Goal: Information Seeking & Learning: Learn about a topic

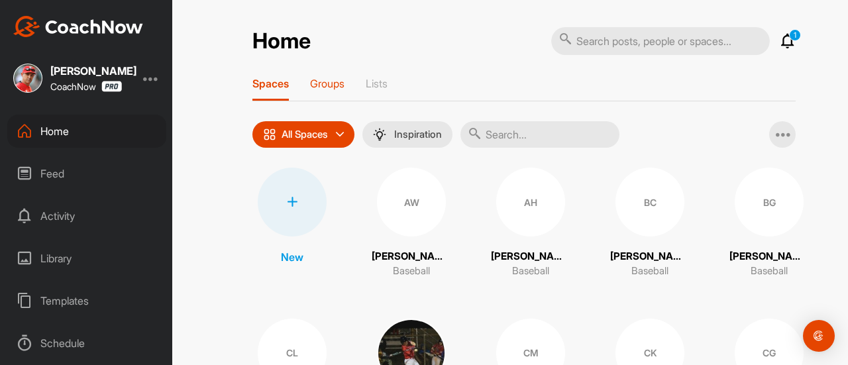
click at [333, 83] on p "Groups" at bounding box center [327, 83] width 34 height 13
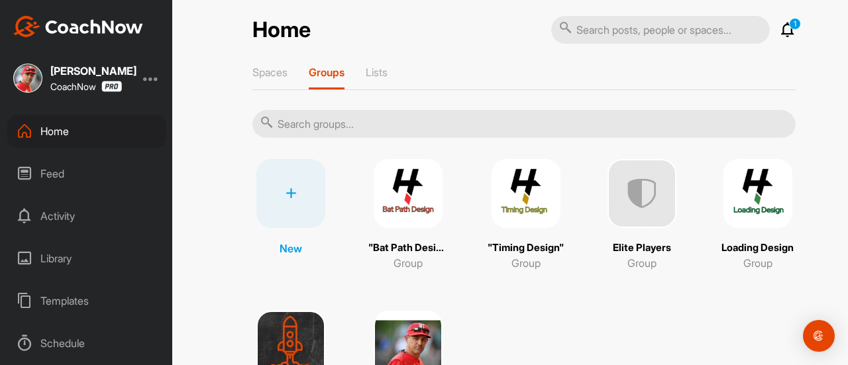
scroll to position [12, 0]
click at [520, 209] on img at bounding box center [526, 192] width 69 height 69
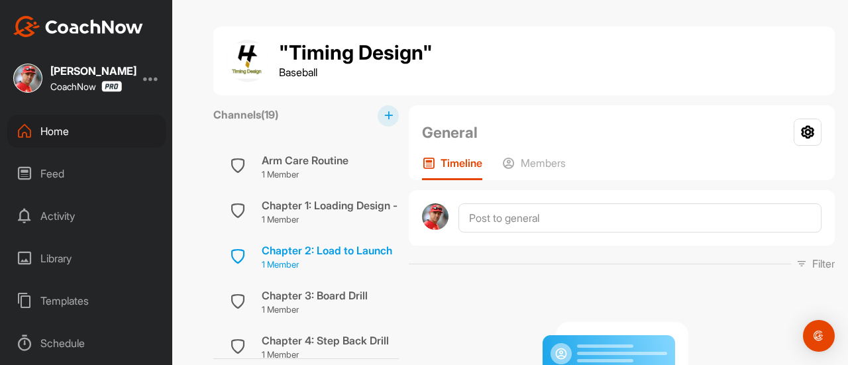
scroll to position [85, 0]
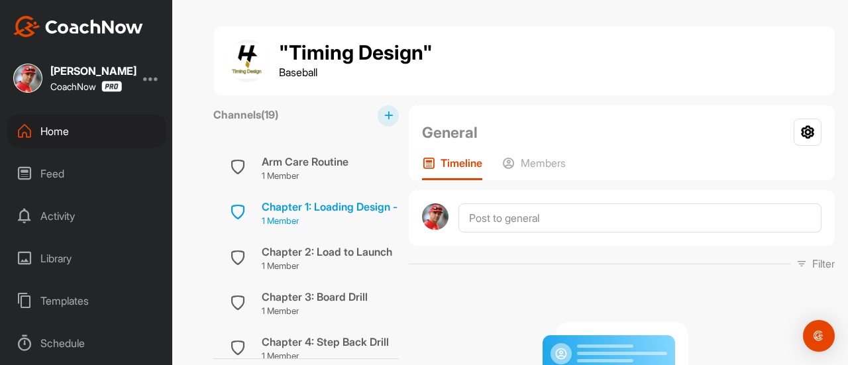
click at [357, 215] on p "1 Member" at bounding box center [388, 221] width 253 height 13
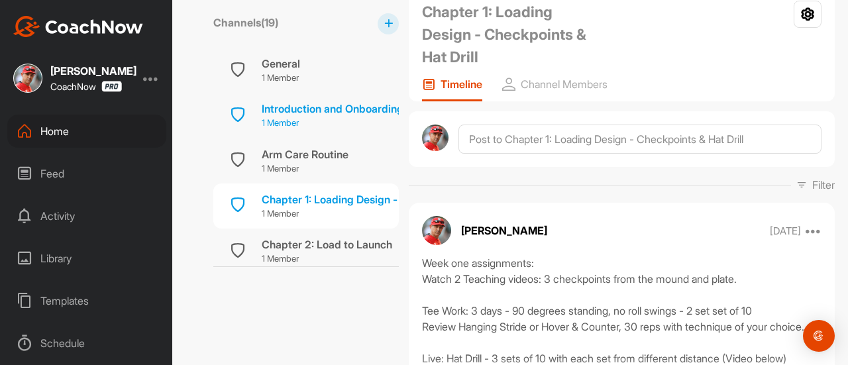
scroll to position [112, 0]
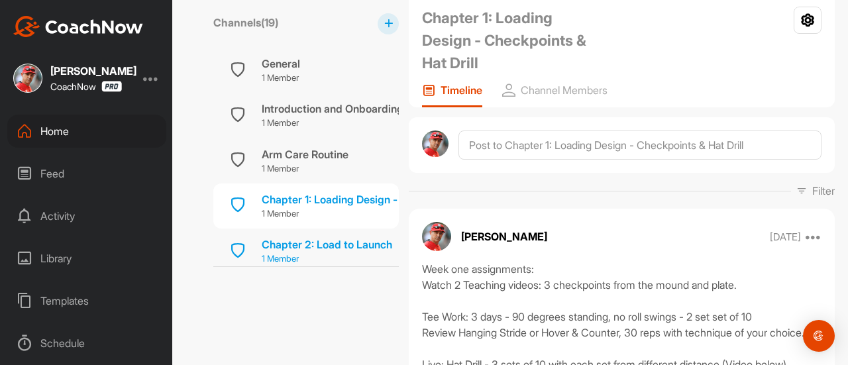
click at [335, 243] on div "Chapter 2: Load to Launch" at bounding box center [327, 245] width 131 height 16
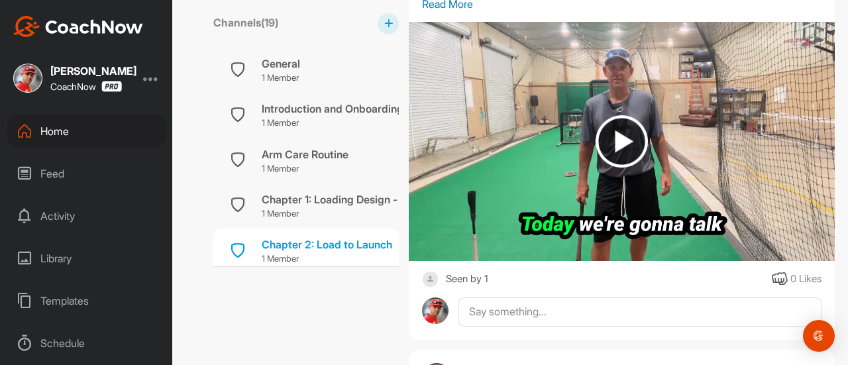
scroll to position [489, 0]
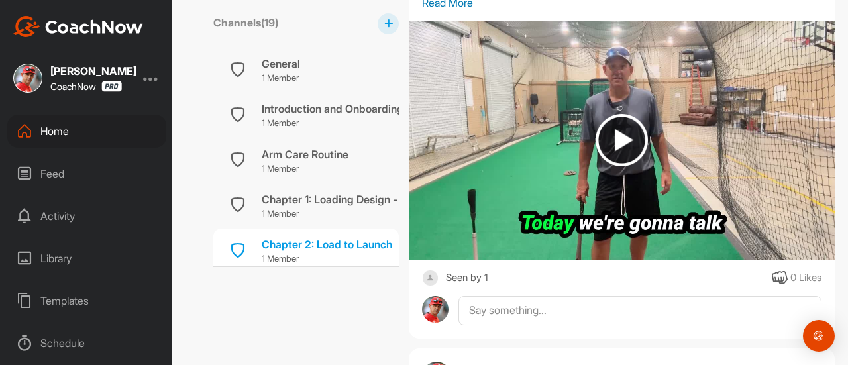
click at [624, 139] on img at bounding box center [622, 140] width 52 height 52
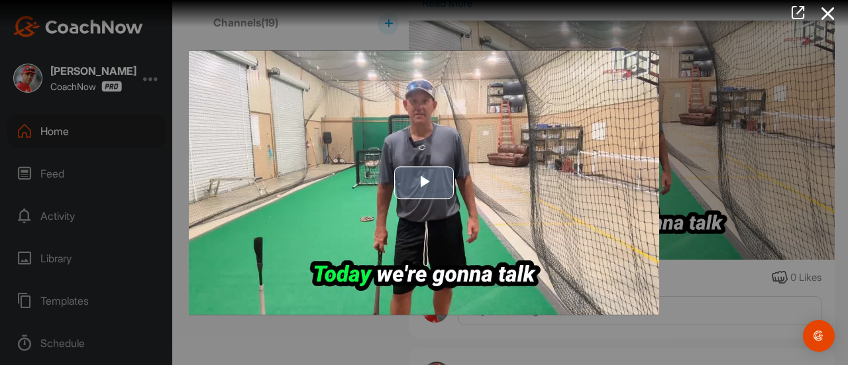
click at [424, 183] on span "Video Player" at bounding box center [424, 183] width 0 height 0
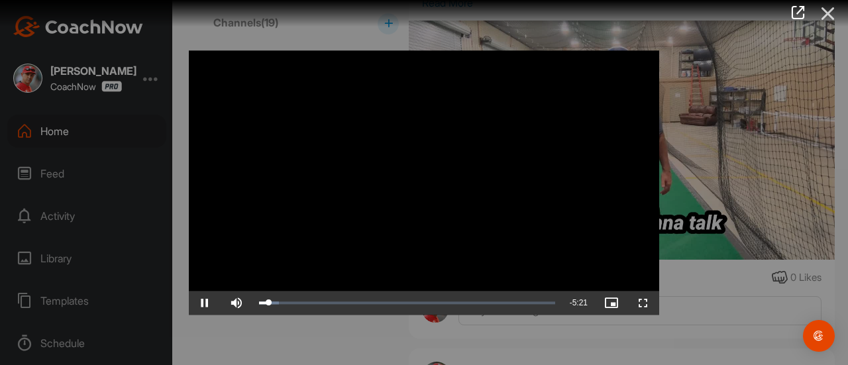
click at [827, 17] on icon at bounding box center [828, 13] width 30 height 25
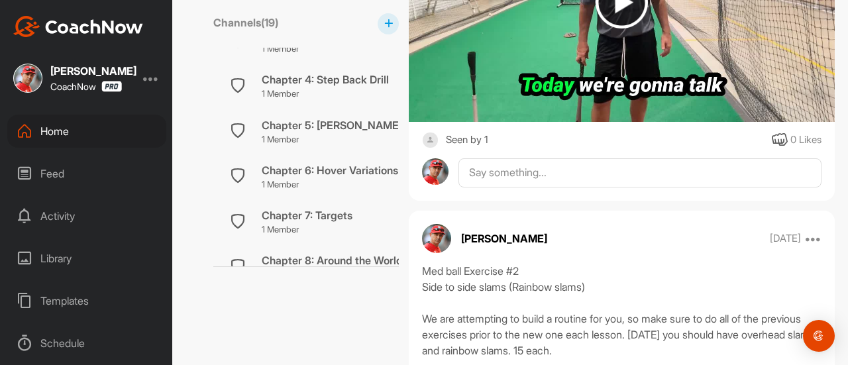
scroll to position [256, 0]
click at [362, 168] on div "Chapter 6: Hover Variations Drill" at bounding box center [341, 170] width 158 height 16
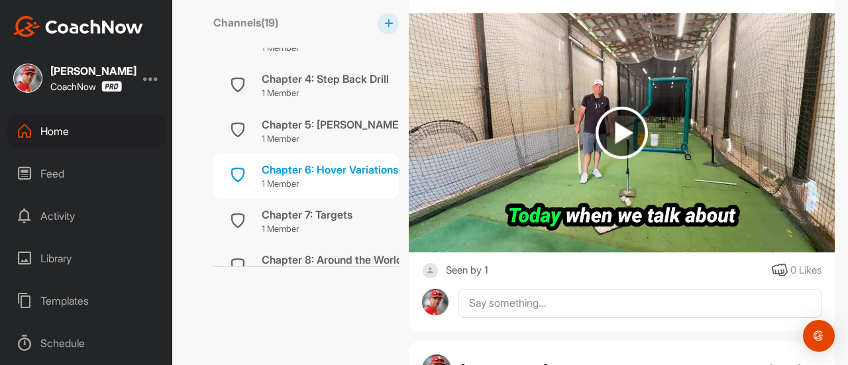
scroll to position [496, 0]
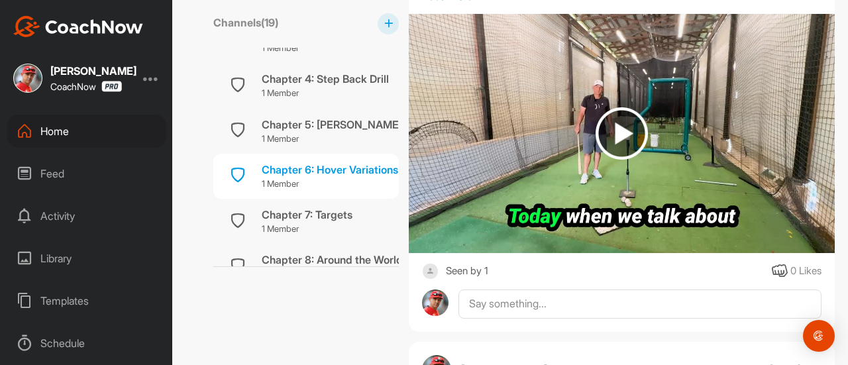
click at [620, 130] on img at bounding box center [622, 133] width 52 height 52
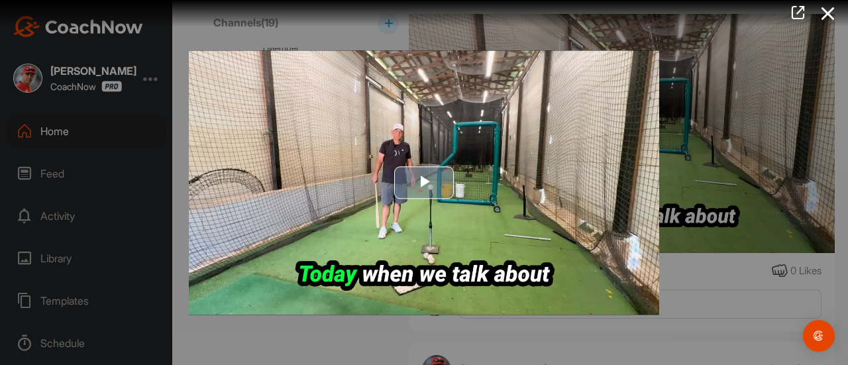
click at [424, 183] on span "Video Player" at bounding box center [424, 183] width 0 height 0
